Goal: Find specific page/section: Find specific page/section

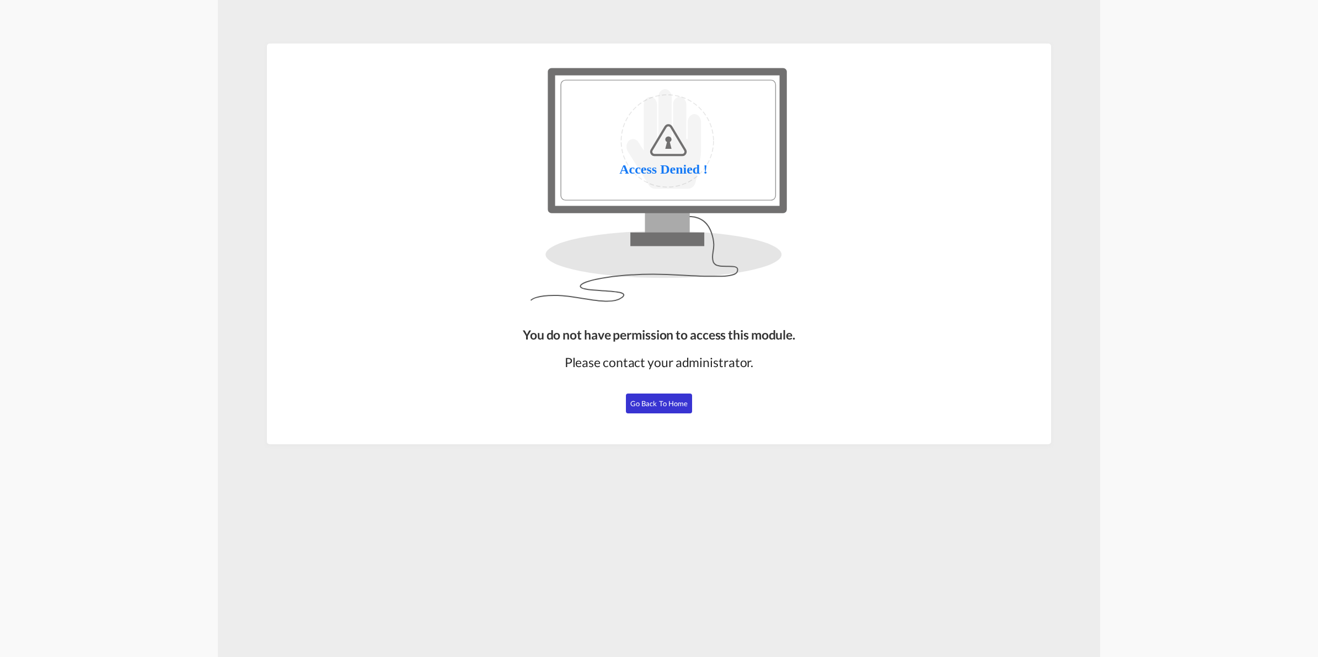
drag, startPoint x: 673, startPoint y: 400, endPoint x: 666, endPoint y: 400, distance: 7.2
click at [672, 400] on span "Go Back to Home" at bounding box center [659, 403] width 58 height 9
